Goal: Information Seeking & Learning: Learn about a topic

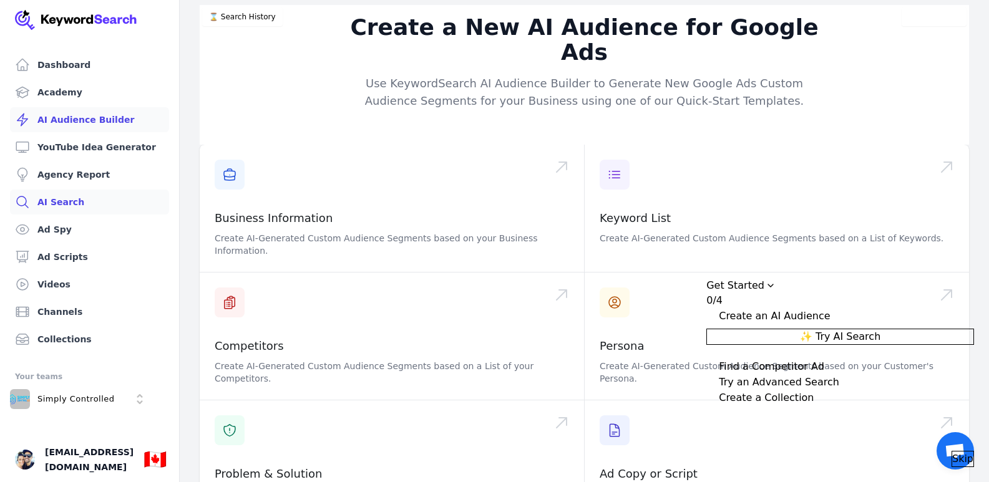
click at [55, 199] on link "AI Search" at bounding box center [89, 202] width 159 height 25
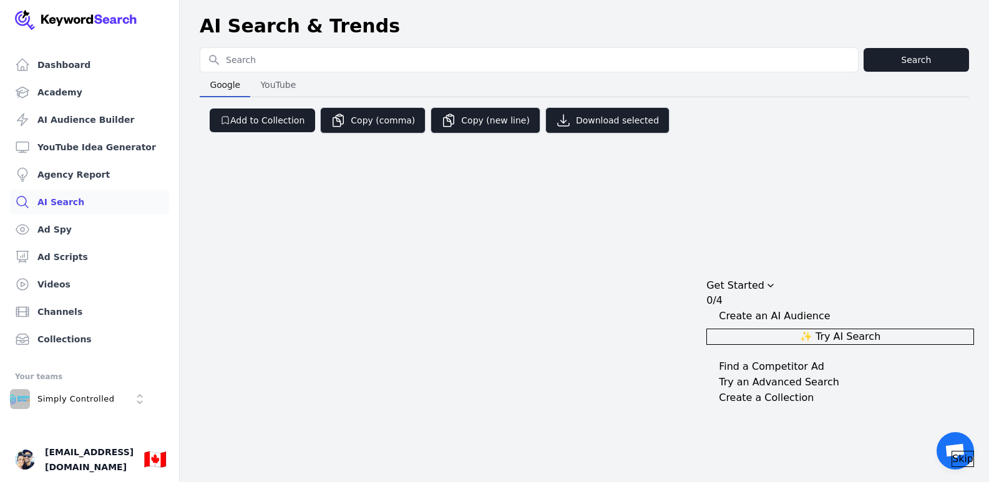
click at [281, 57] on input "Search for YouTube Keywords" at bounding box center [529, 60] width 658 height 24
type input "hdmi matrix"
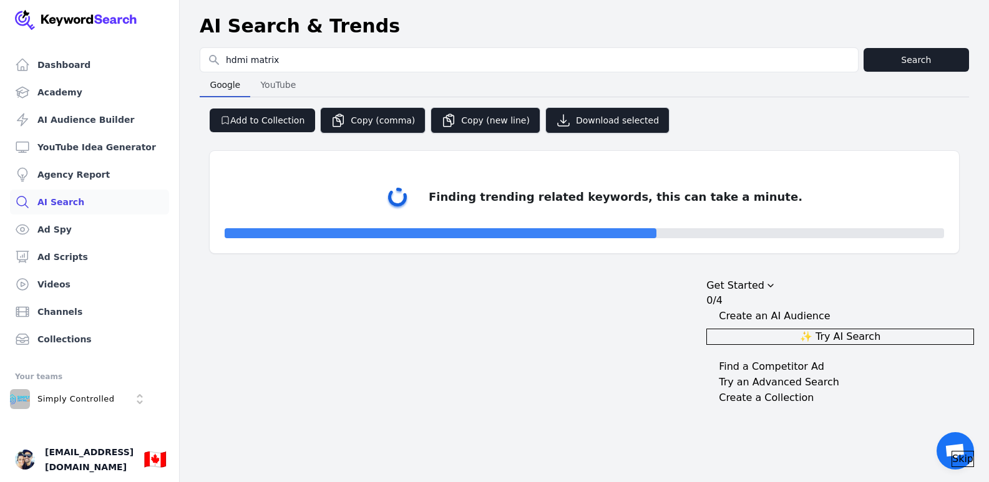
select select "50"
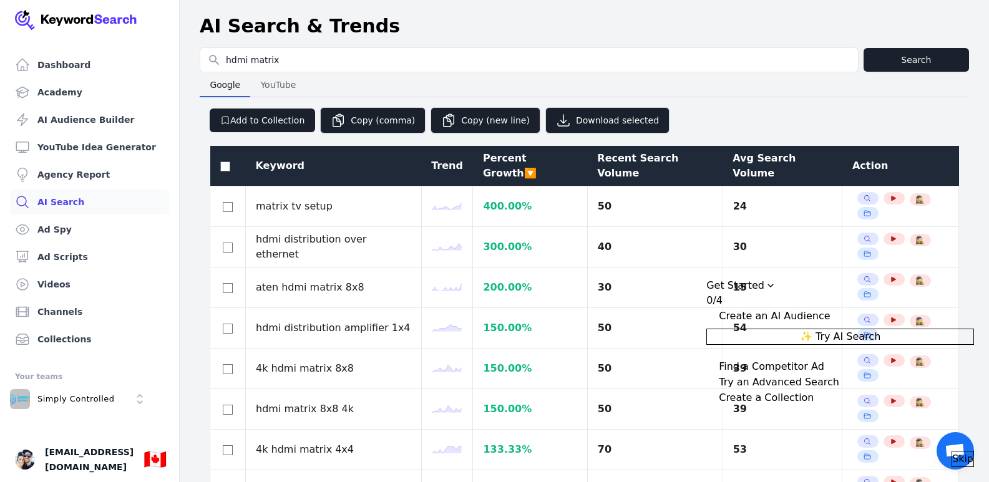
click at [749, 158] on div "Avg Search Volume" at bounding box center [782, 166] width 100 height 30
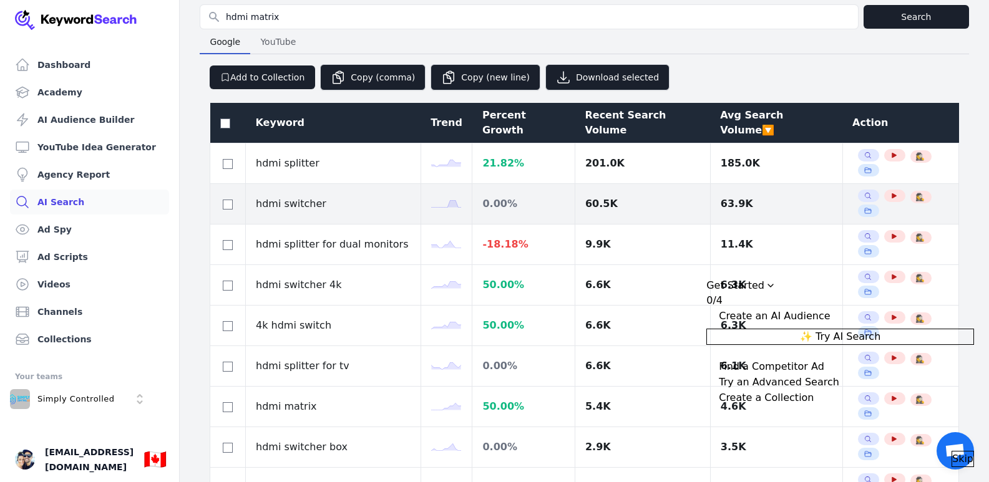
scroll to position [62, 0]
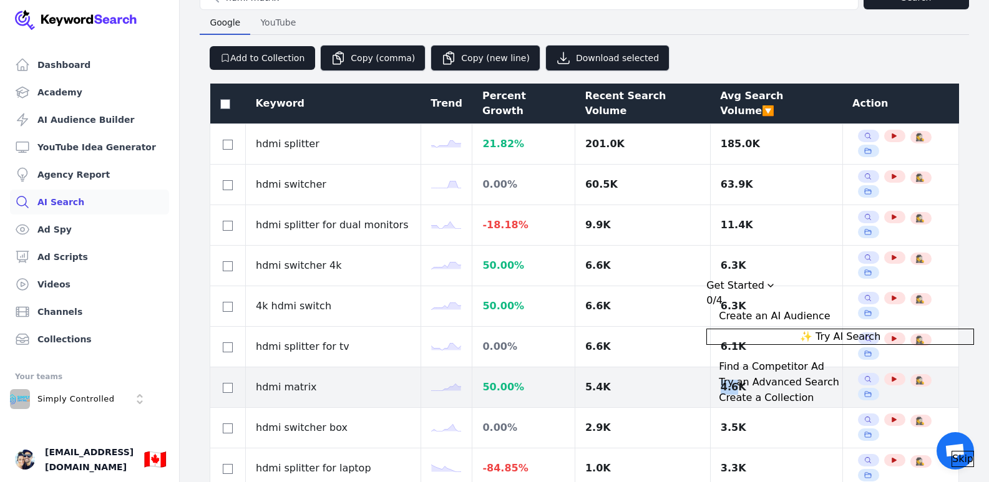
click at [710, 367] on td "4.6K" at bounding box center [776, 387] width 132 height 41
click at [739, 380] on div "4.6K" at bounding box center [777, 387] width 112 height 15
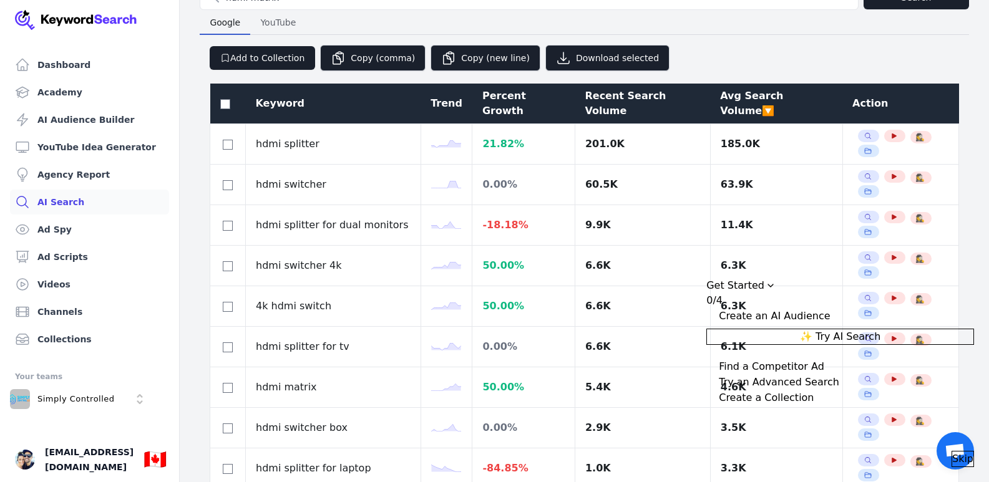
click at [825, 278] on div "Get Started" at bounding box center [840, 285] width 268 height 15
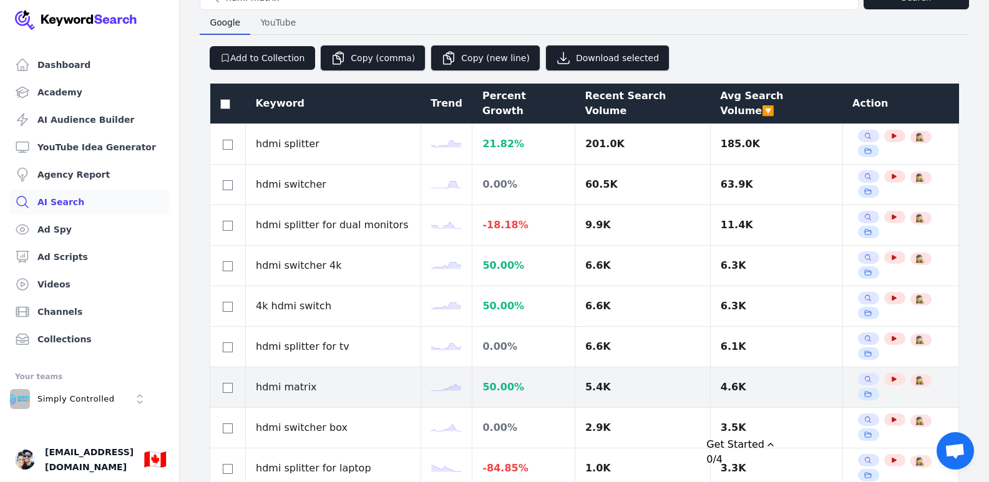
click at [918, 374] on span "See YouTube Ads 🕵️‍♀️" at bounding box center [920, 380] width 21 height 12
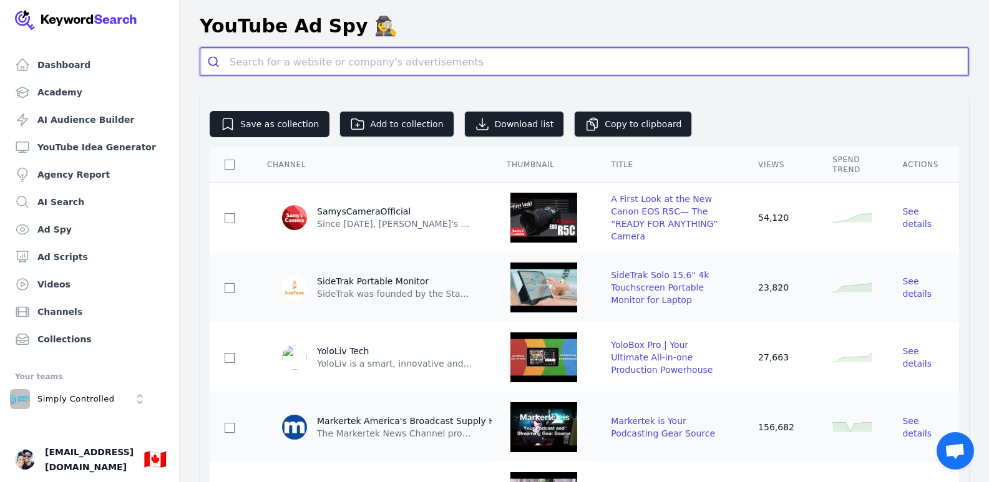
click at [324, 59] on input "search" at bounding box center [599, 61] width 739 height 27
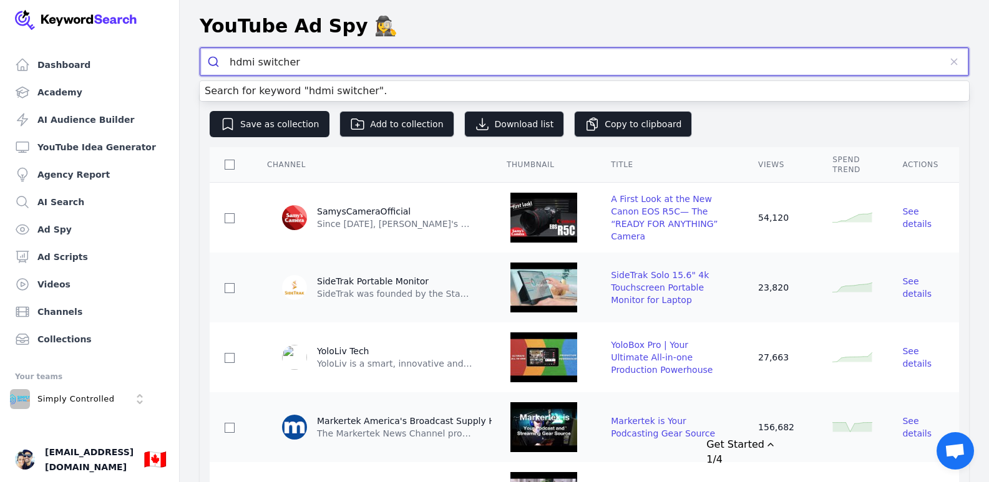
type input "hdmi switcher"
click at [200, 48] on button "submit" at bounding box center [214, 61] width 29 height 27
